Goal: Check status: Check status

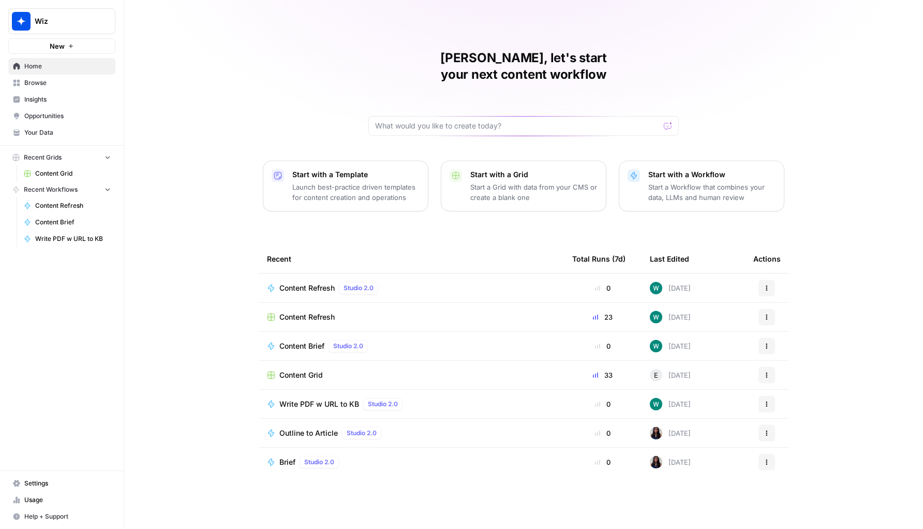
click at [310, 312] on span "Content Refresh" at bounding box center [307, 317] width 55 height 10
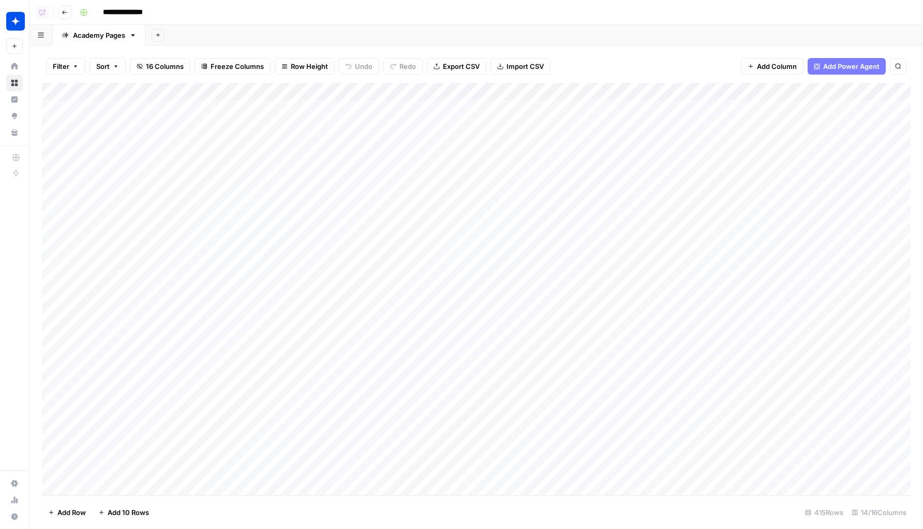
click at [13, 16] on img "Workspace: Wiz" at bounding box center [15, 21] width 19 height 19
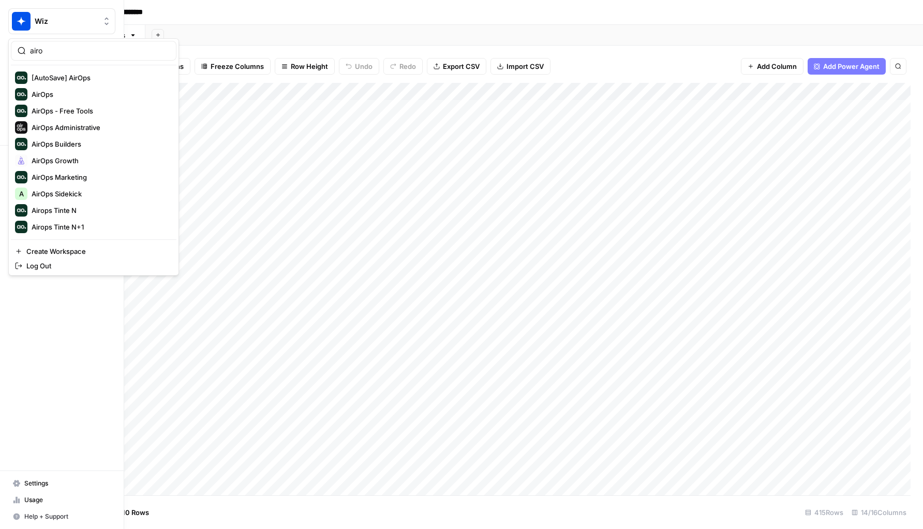
type input "airop"
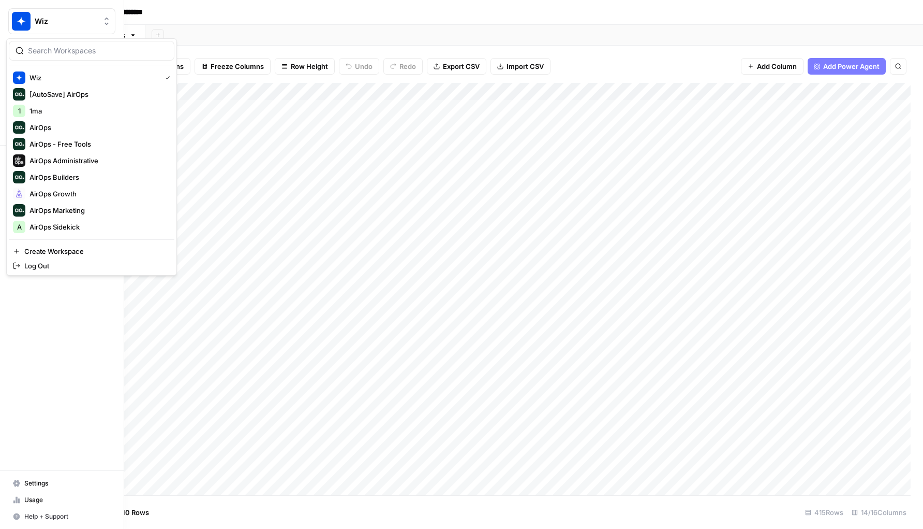
click at [18, 21] on img "Workspace: Wiz" at bounding box center [21, 21] width 19 height 19
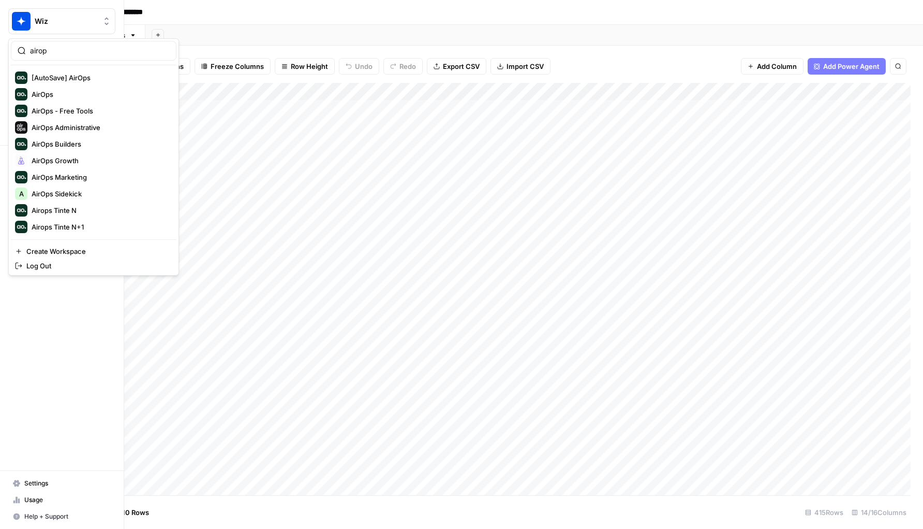
type input "airop"
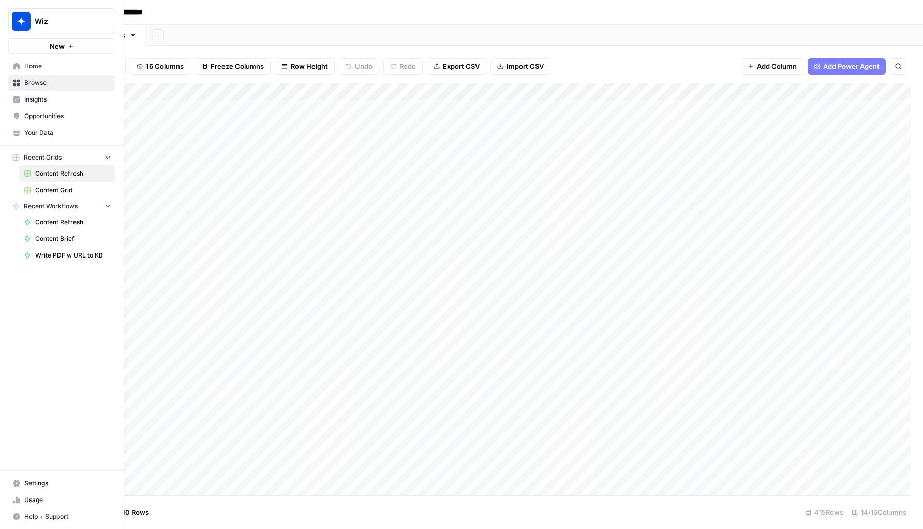
click at [16, 27] on img "Workspace: Wiz" at bounding box center [21, 21] width 19 height 19
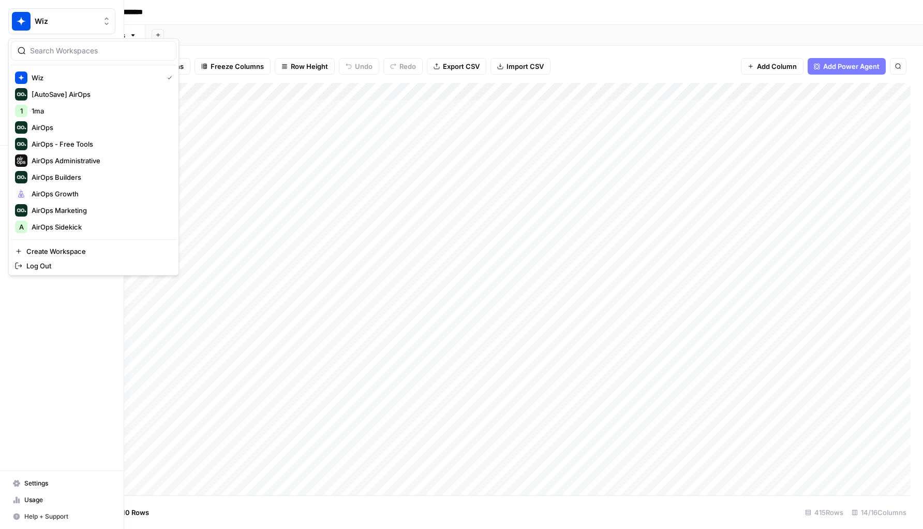
click at [123, 19] on icon "button" at bounding box center [125, 20] width 7 height 7
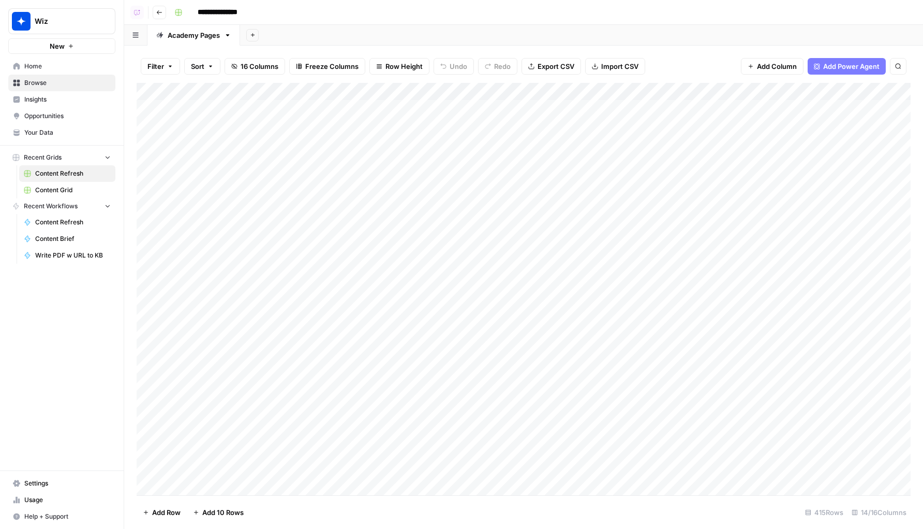
click at [52, 24] on div "New" at bounding box center [62, 24] width 25 height 17
click at [28, 4] on div "Wiz New" at bounding box center [62, 27] width 124 height 54
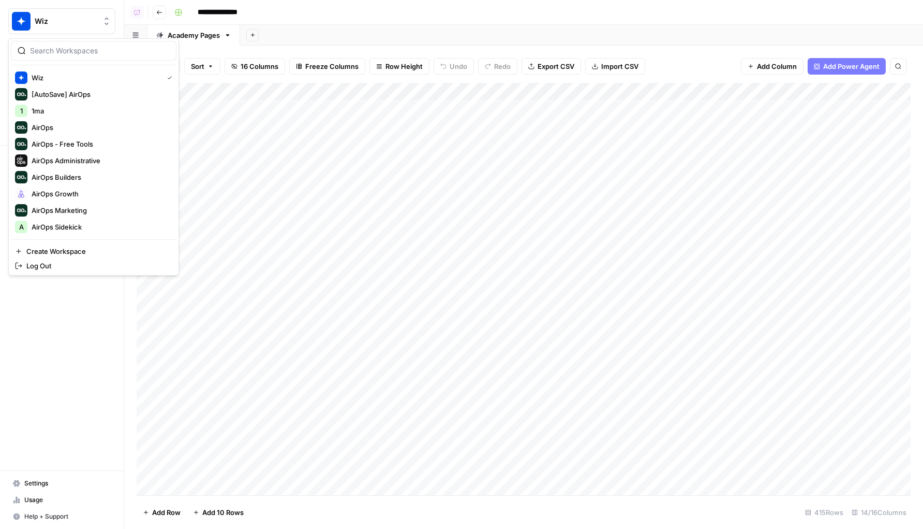
click at [28, 14] on img "Workspace: Wiz" at bounding box center [21, 21] width 19 height 19
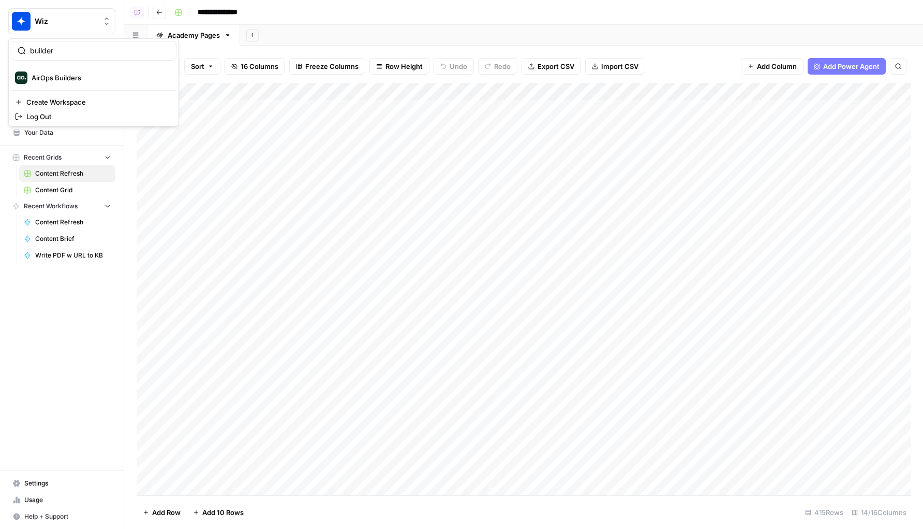
type input "builder"
click at [66, 75] on span "AirOps Builders" at bounding box center [100, 77] width 137 height 10
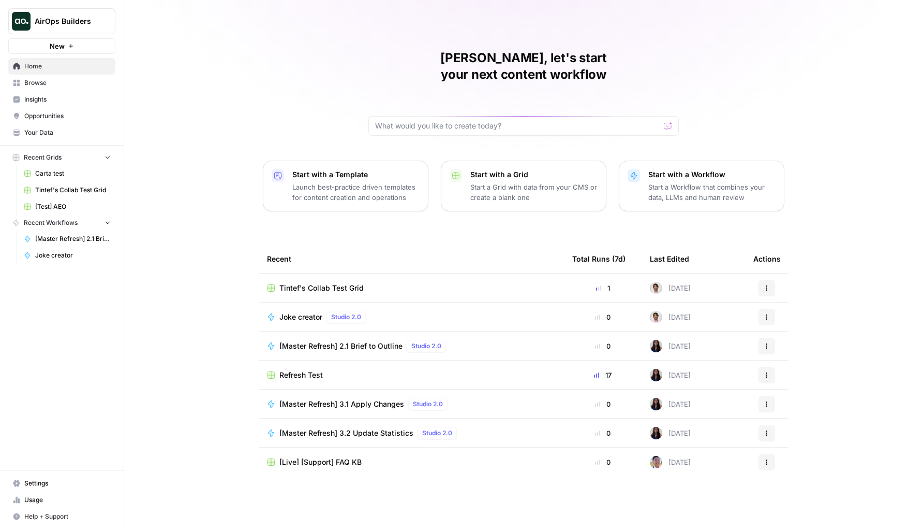
click at [318, 370] on span "Refresh Test" at bounding box center [301, 375] width 43 height 10
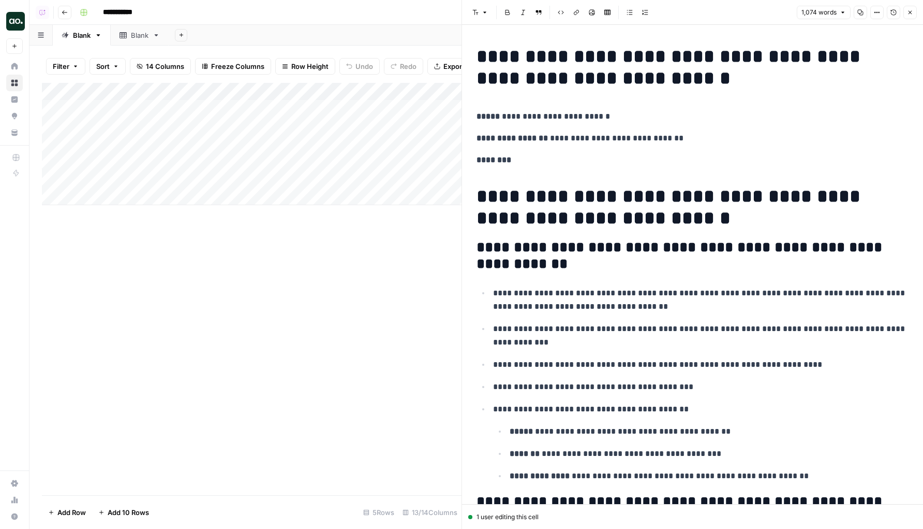
click at [894, 8] on button "Version History" at bounding box center [893, 12] width 13 height 13
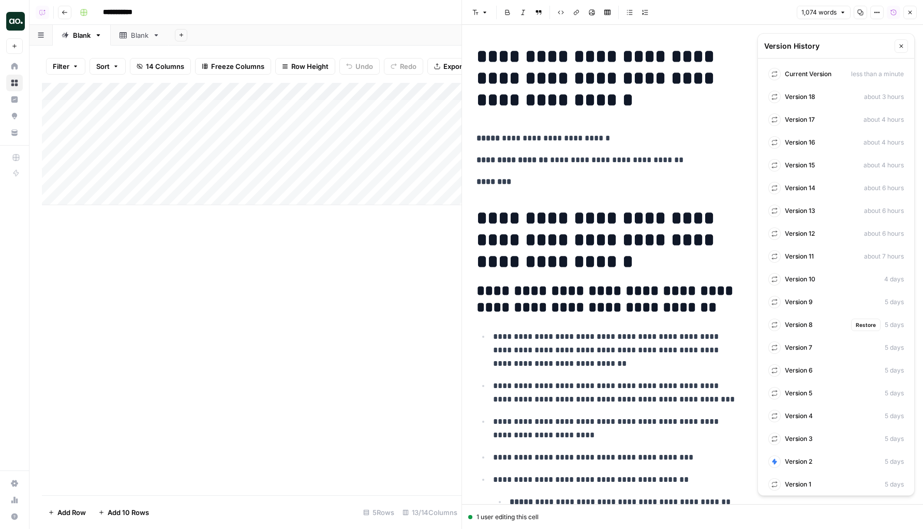
click at [790, 320] on span "Version 8" at bounding box center [799, 324] width 28 height 9
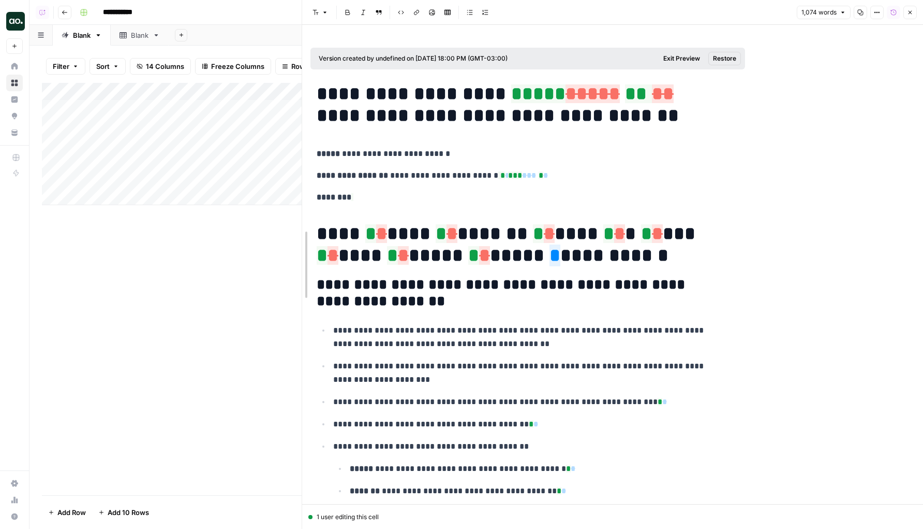
drag, startPoint x: 464, startPoint y: 197, endPoint x: 285, endPoint y: 212, distance: 179.7
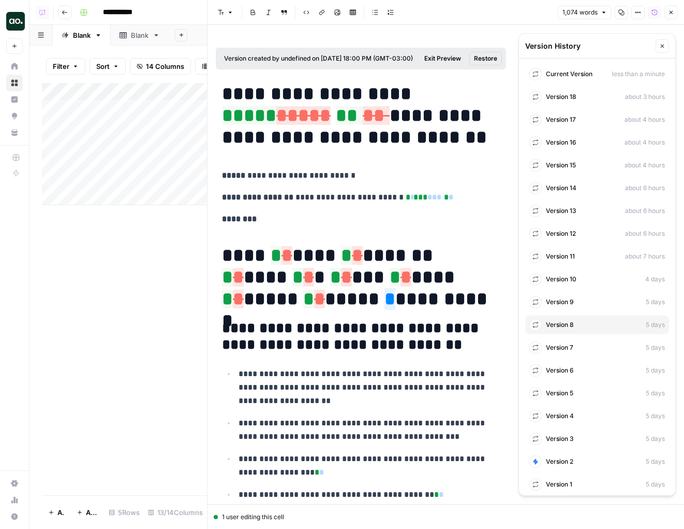
click at [573, 79] on div "Current Version less than a minute" at bounding box center [597, 74] width 144 height 19
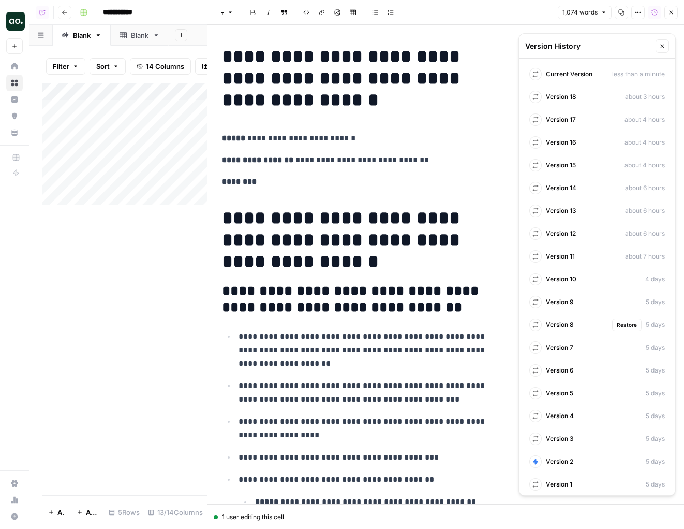
click at [581, 319] on div "Version 8 Restore 5 days" at bounding box center [597, 324] width 144 height 19
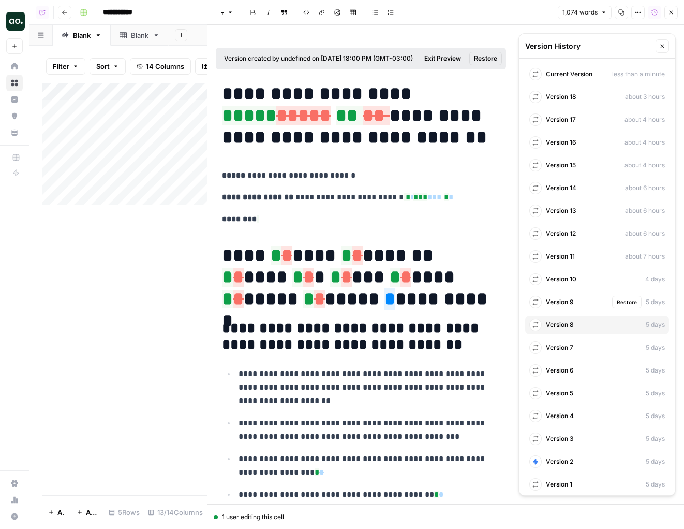
click at [575, 309] on div "Version 9 Restore 5 days" at bounding box center [597, 301] width 144 height 19
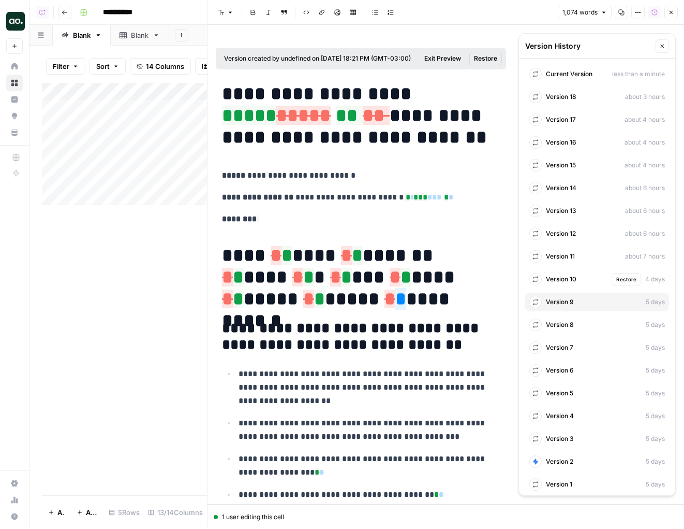
click at [572, 284] on div "Version 10 Restore 4 days" at bounding box center [597, 279] width 144 height 19
click at [568, 257] on span "Version 11" at bounding box center [560, 256] width 29 height 9
click at [567, 324] on span "Version 8" at bounding box center [560, 324] width 28 height 9
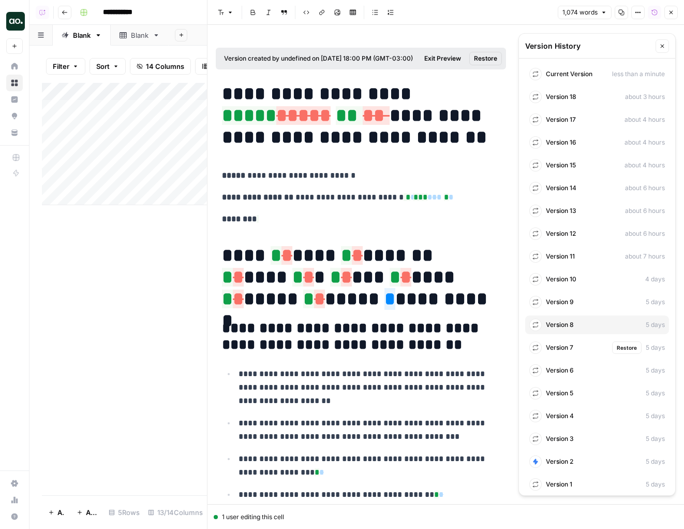
click at [565, 353] on div "Version 7 Restore 5 days" at bounding box center [597, 347] width 144 height 19
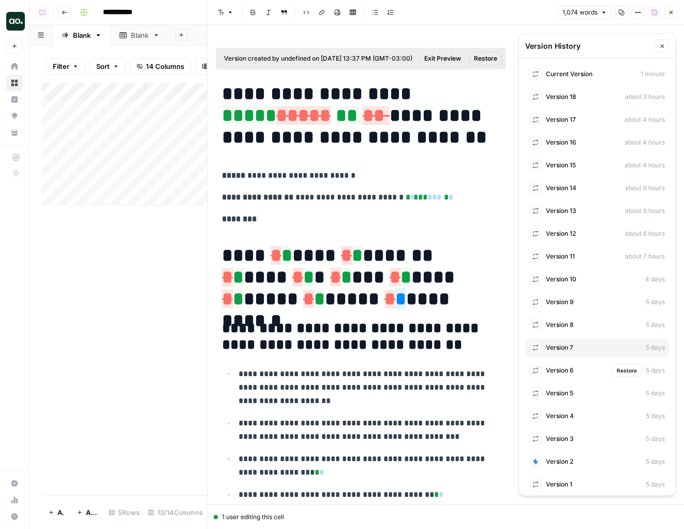
click at [569, 378] on div "Version 6 Restore 5 days" at bounding box center [597, 370] width 144 height 19
click at [569, 380] on div "Current Version 1 minute Version 18 about 3 hours Version 17 about 4 hours Vers…" at bounding box center [597, 278] width 156 height 441
click at [569, 389] on span "Version 5" at bounding box center [559, 392] width 27 height 9
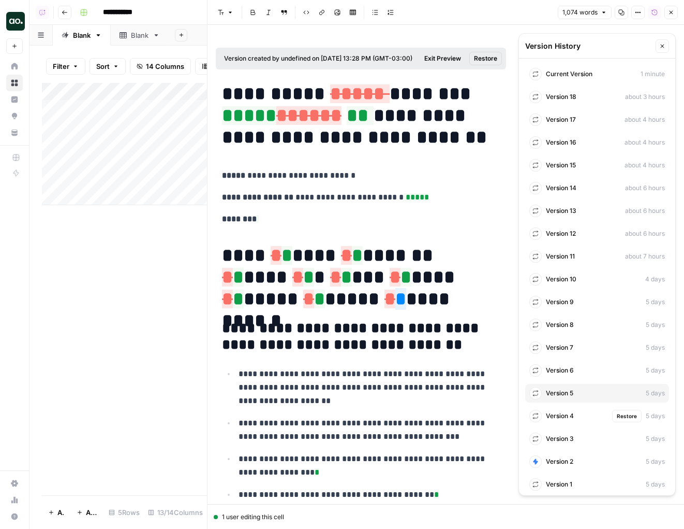
click at [562, 419] on span "Version 4" at bounding box center [560, 415] width 28 height 9
click at [560, 433] on div "Version 3 Restore 5 days" at bounding box center [597, 438] width 144 height 19
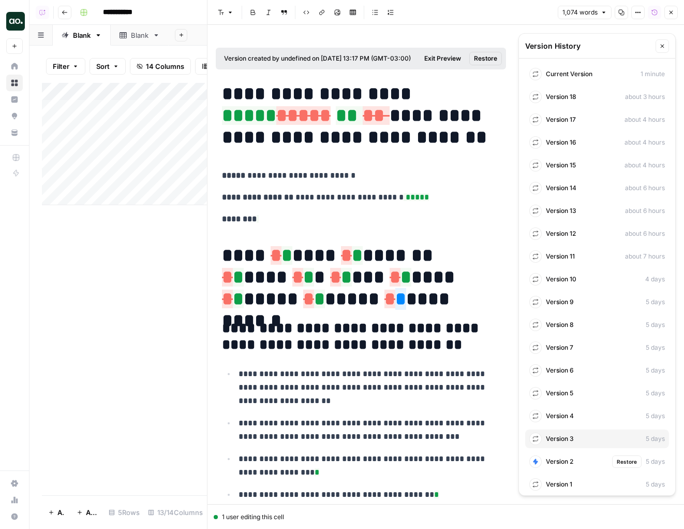
click at [559, 464] on span "Version 2" at bounding box center [559, 461] width 27 height 9
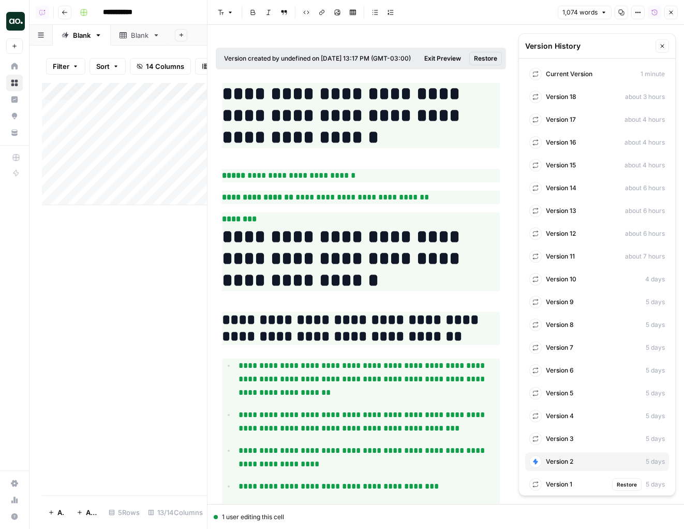
click at [558, 480] on span "Version 1" at bounding box center [559, 483] width 26 height 9
click at [565, 459] on span "Version 2" at bounding box center [559, 461] width 27 height 9
click at [566, 440] on span "Version 3" at bounding box center [560, 438] width 28 height 9
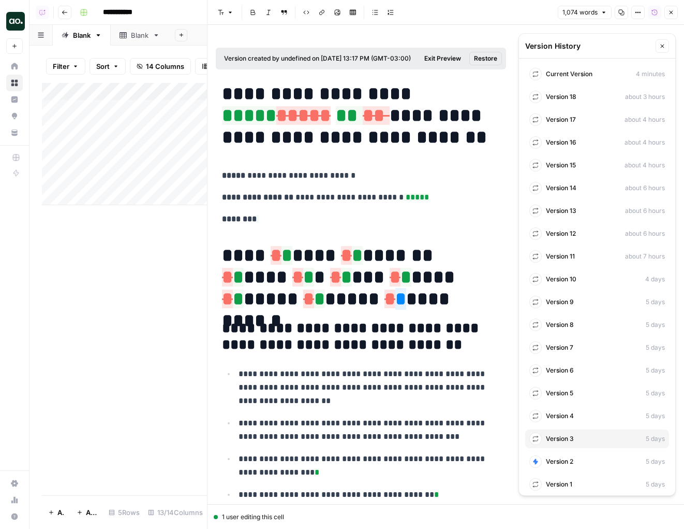
click at [447, 58] on span "Exit Preview" at bounding box center [442, 58] width 37 height 9
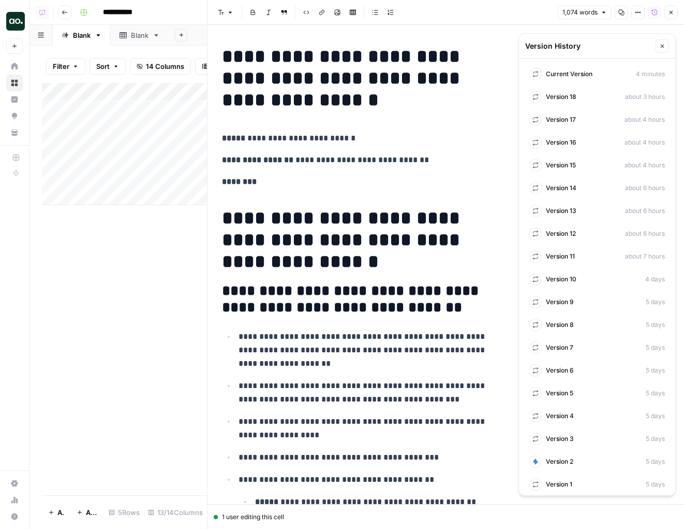
click at [672, 13] on icon "button" at bounding box center [671, 12] width 6 height 6
